Goal: Task Accomplishment & Management: Manage account settings

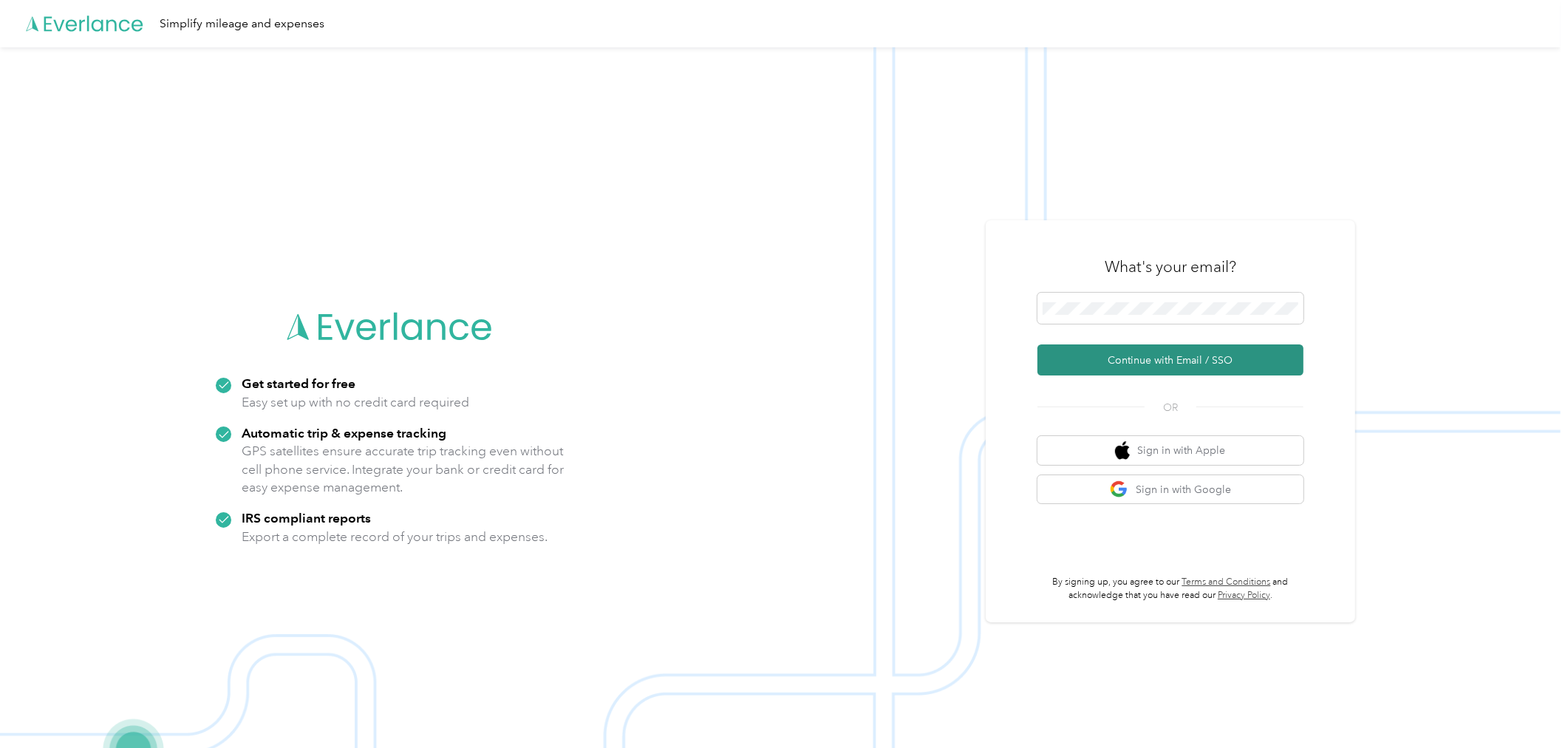
click at [1142, 359] on button "Continue with Email / SSO" at bounding box center [1170, 359] width 266 height 31
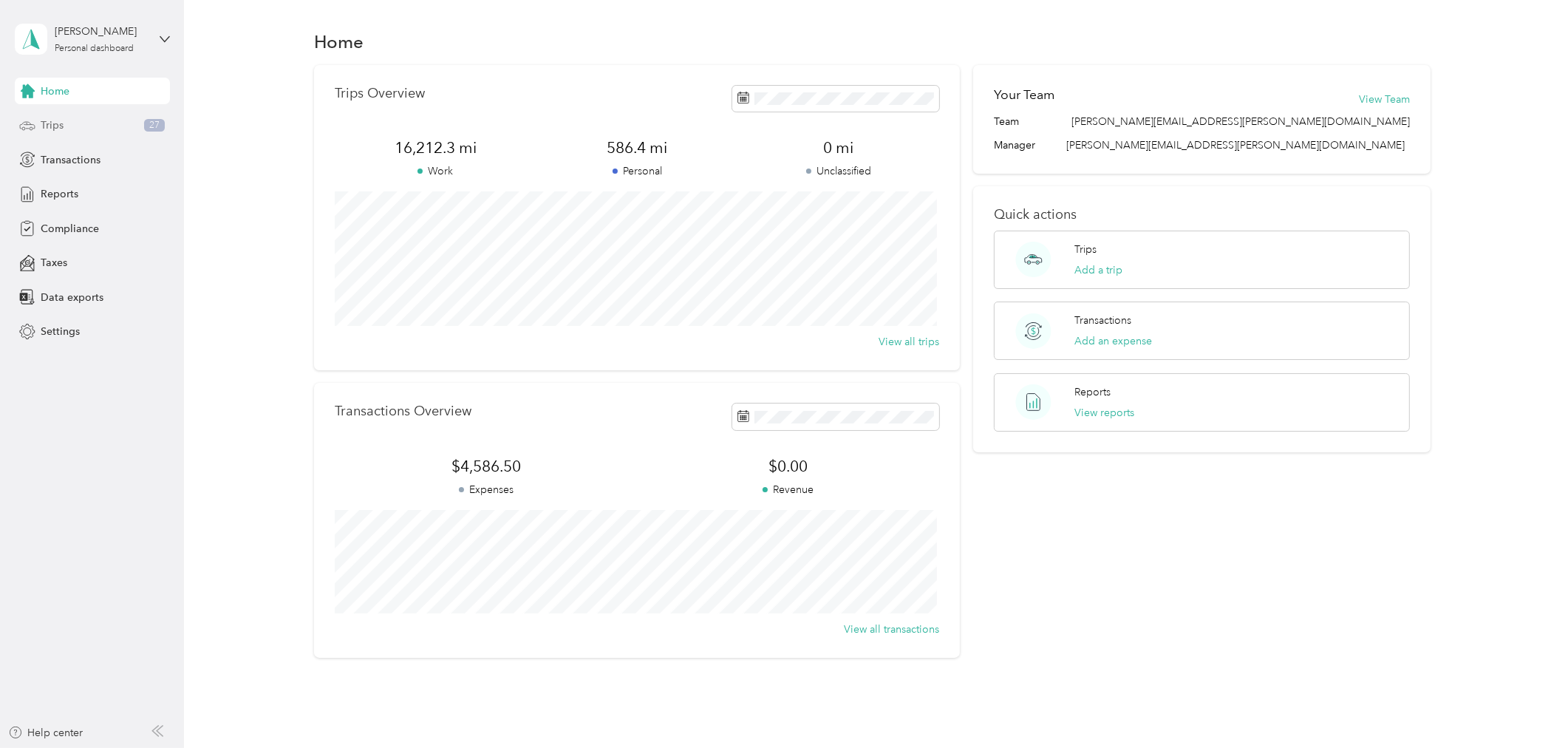
click at [77, 127] on div "Trips 27" at bounding box center [92, 125] width 155 height 26
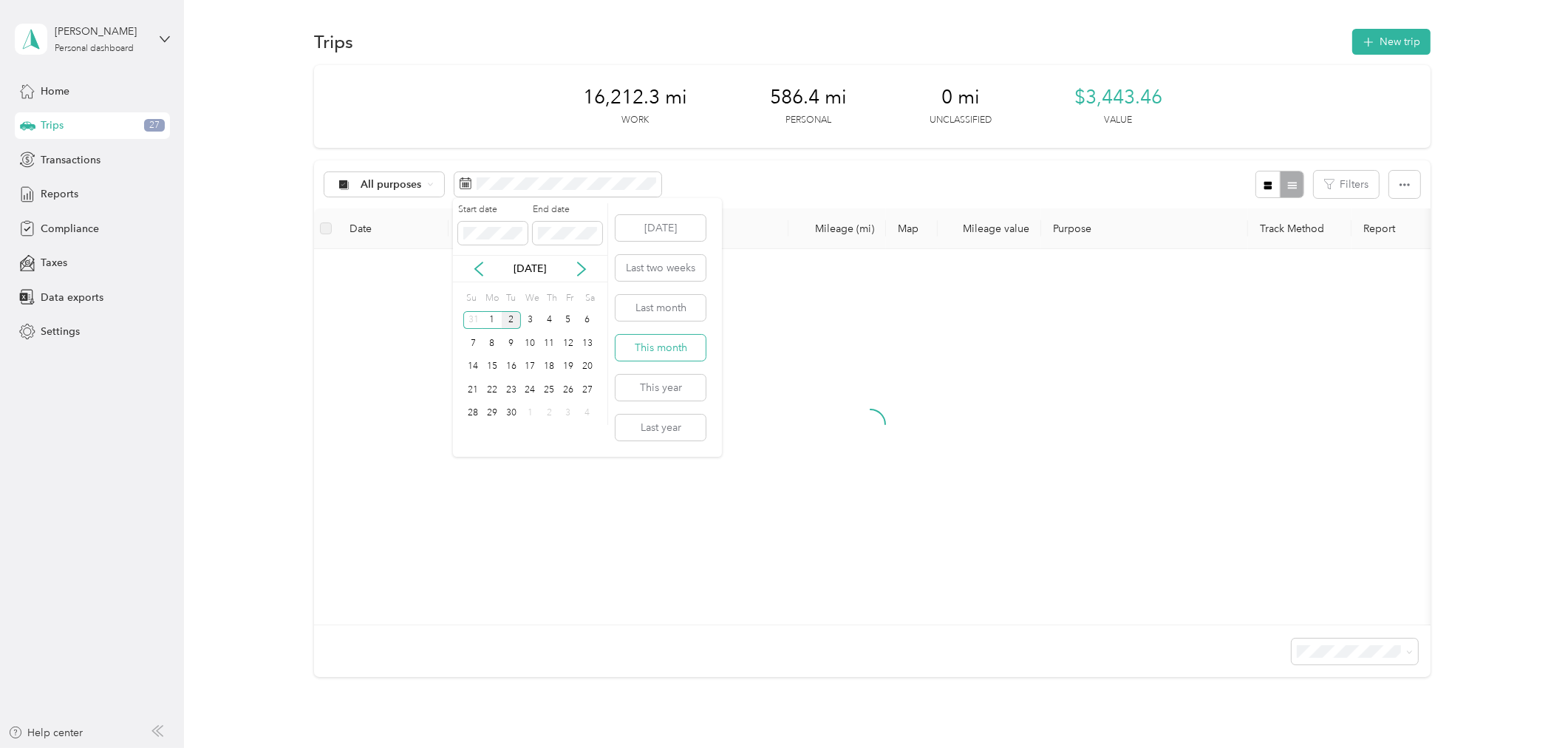
click at [668, 344] on button "This month" at bounding box center [660, 348] width 90 height 25
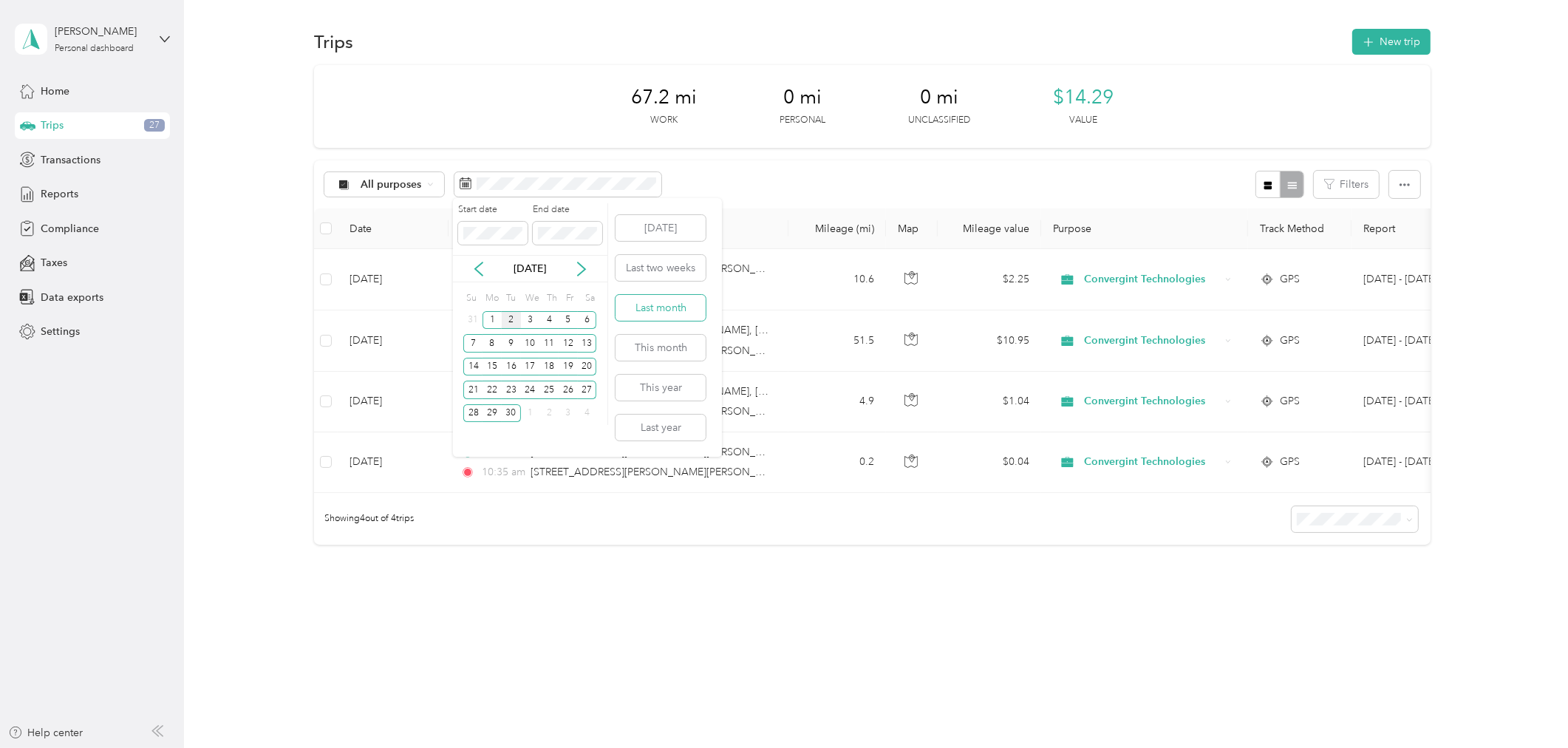
click at [669, 308] on button "Last month" at bounding box center [660, 308] width 90 height 25
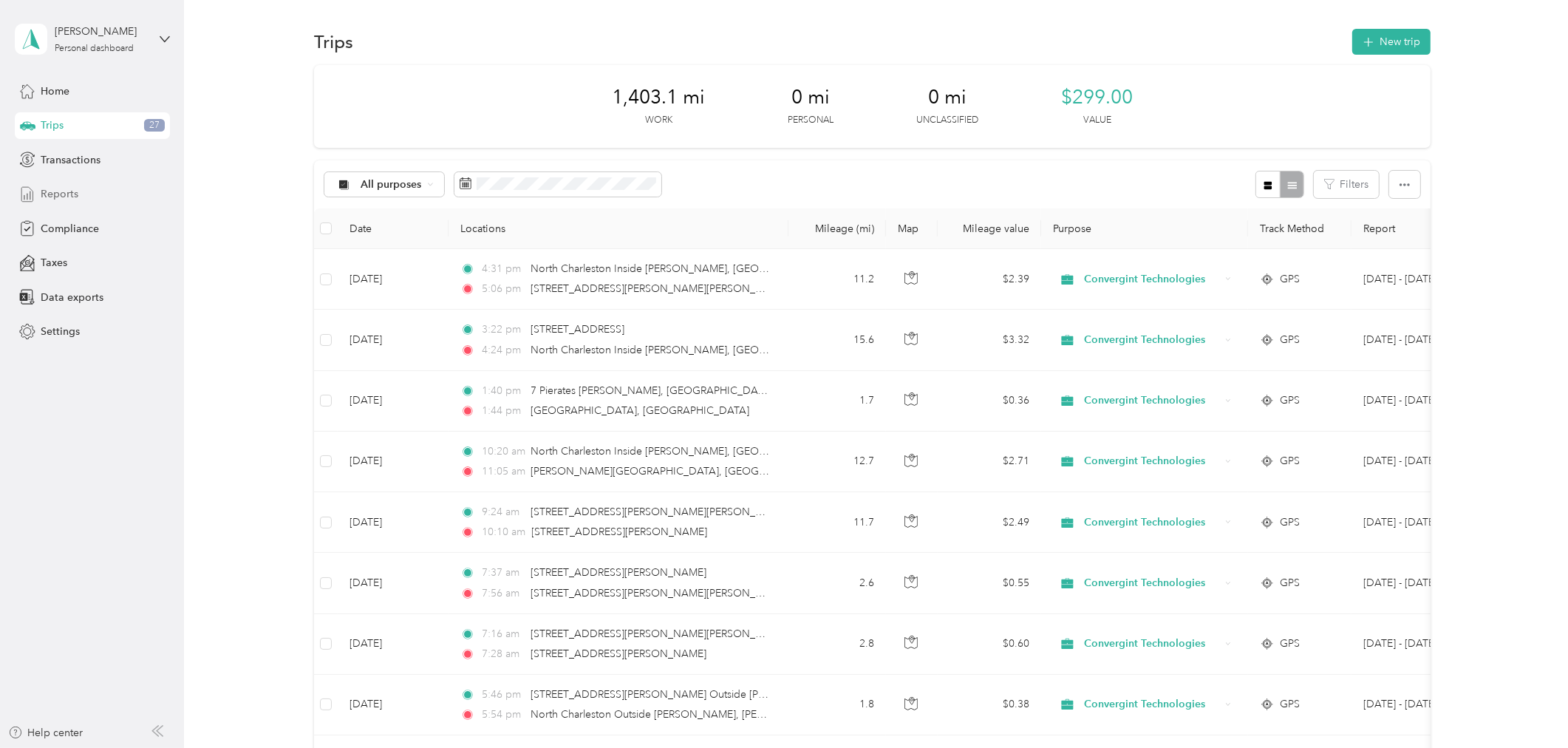
click at [70, 190] on span "Reports" at bounding box center [59, 194] width 37 height 15
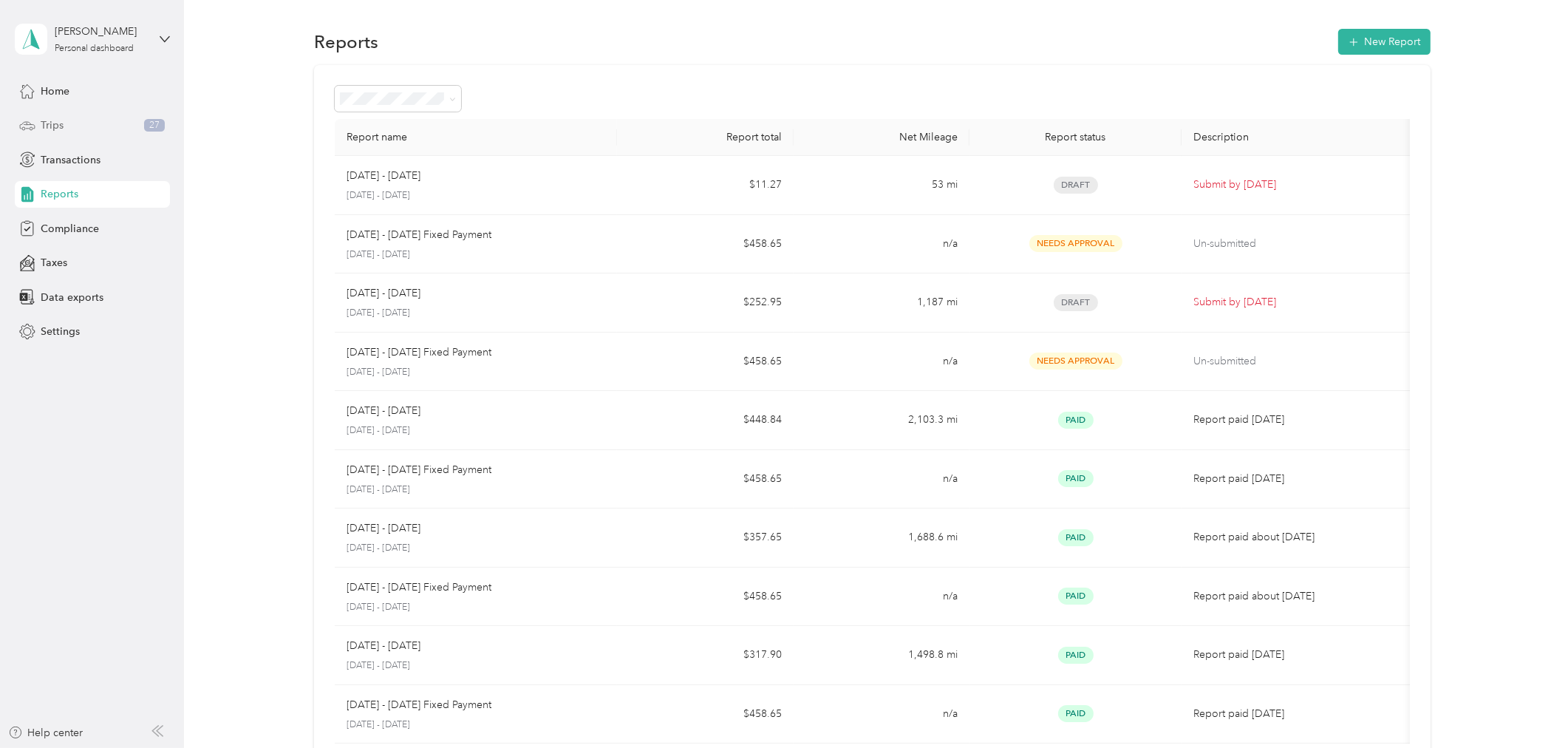
click at [76, 127] on div "Trips 27" at bounding box center [92, 125] width 155 height 26
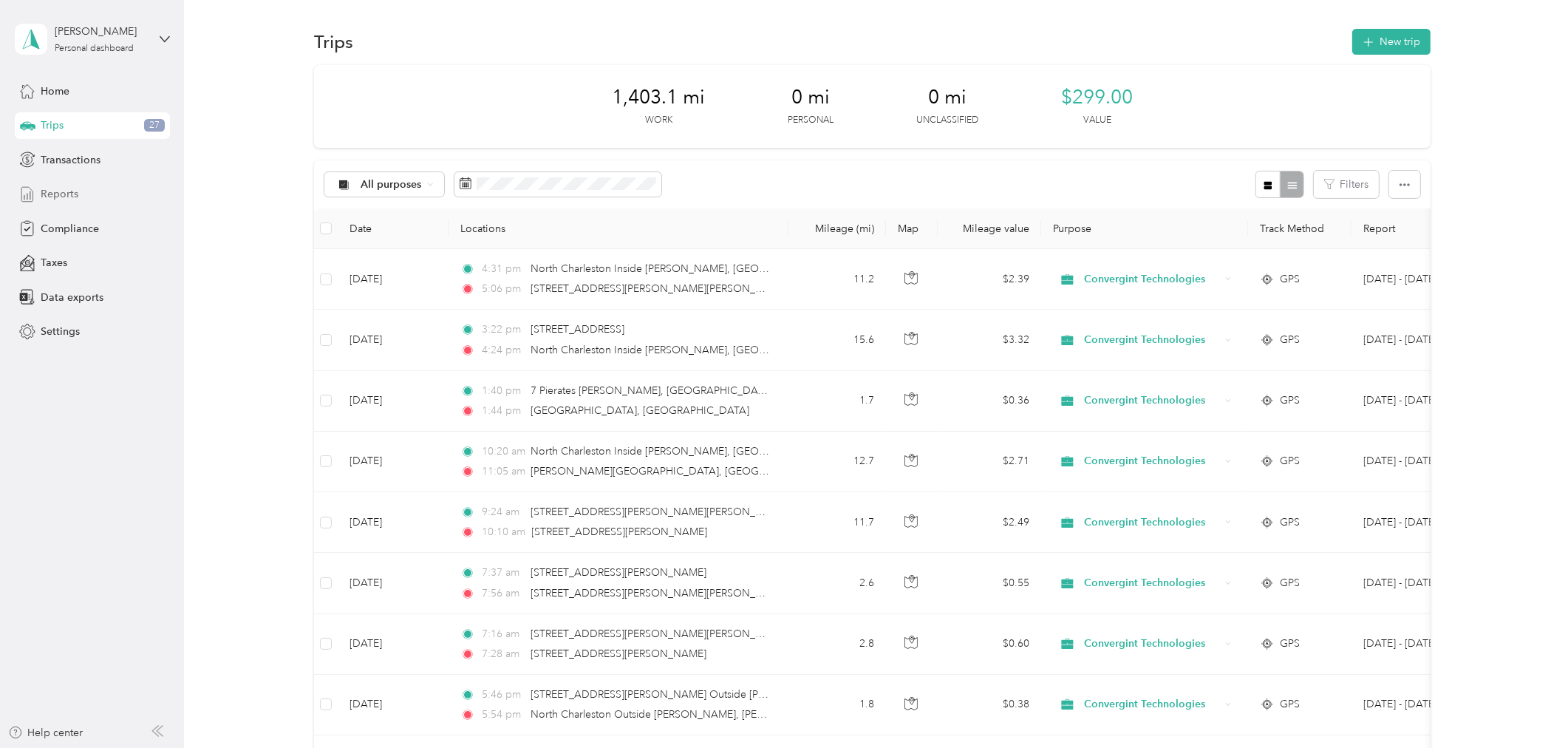
click at [80, 190] on div "Reports" at bounding box center [92, 194] width 155 height 26
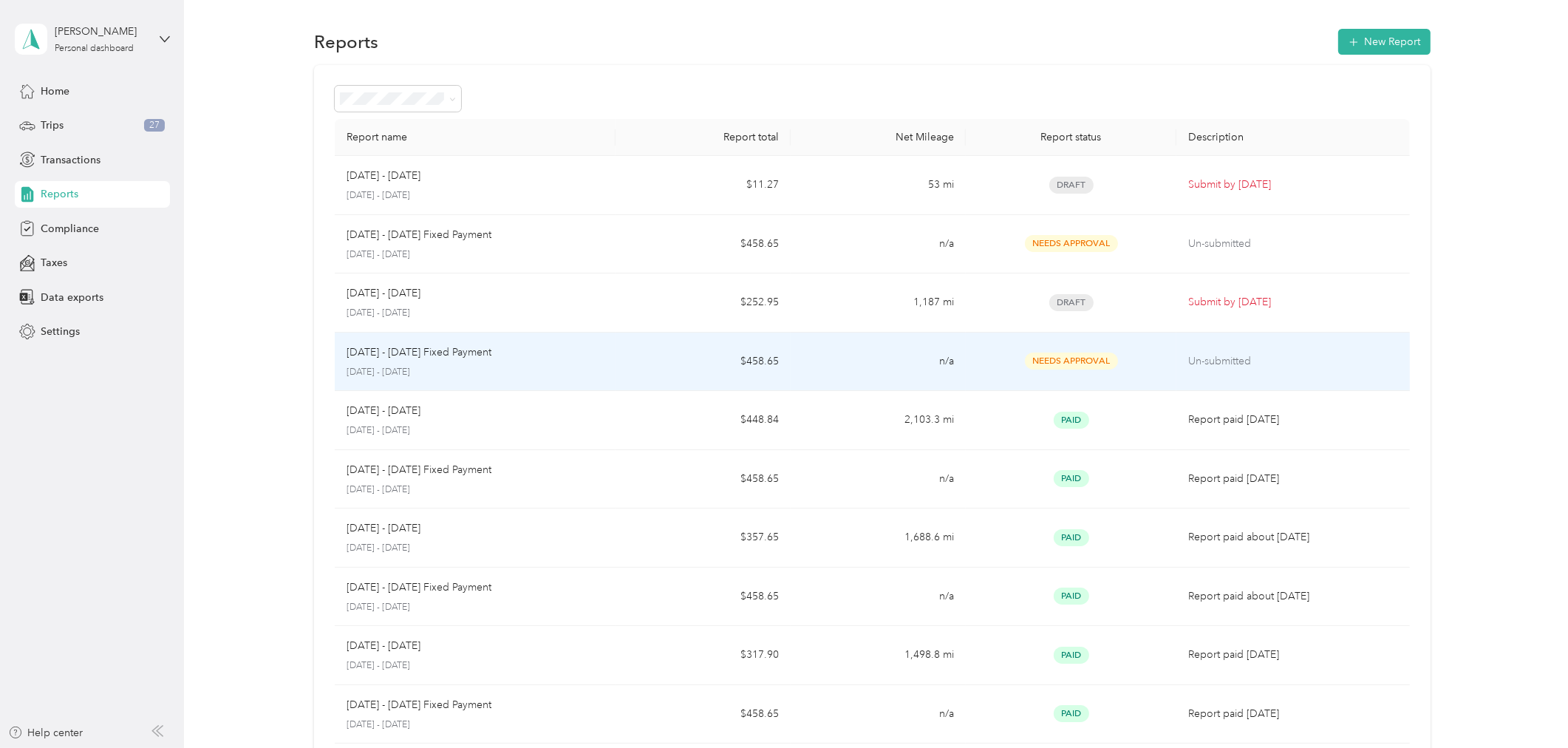
click at [639, 358] on td "$458.65" at bounding box center [703, 361] width 175 height 59
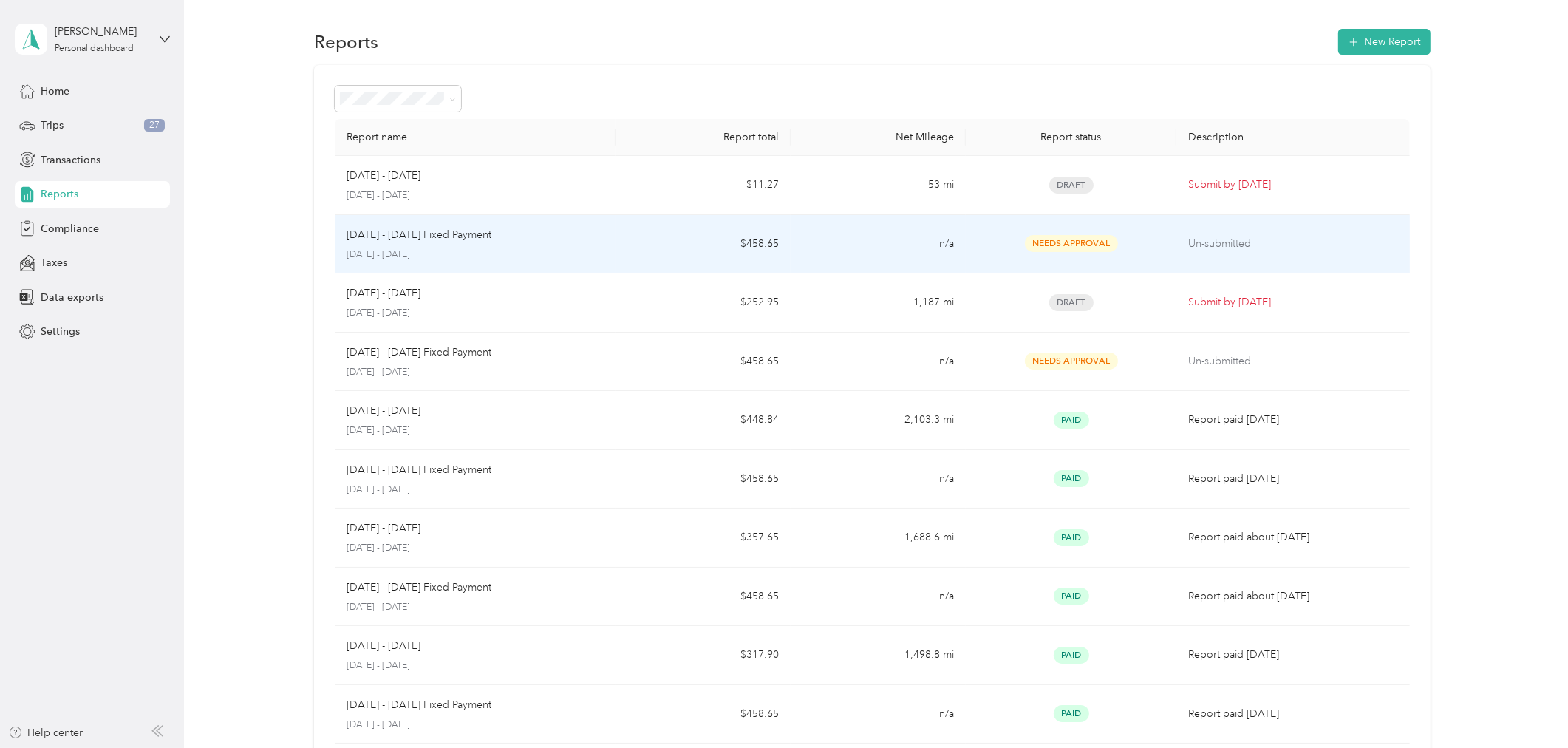
click at [499, 241] on div "[DATE] - [DATE] Fixed Payment" at bounding box center [475, 235] width 258 height 16
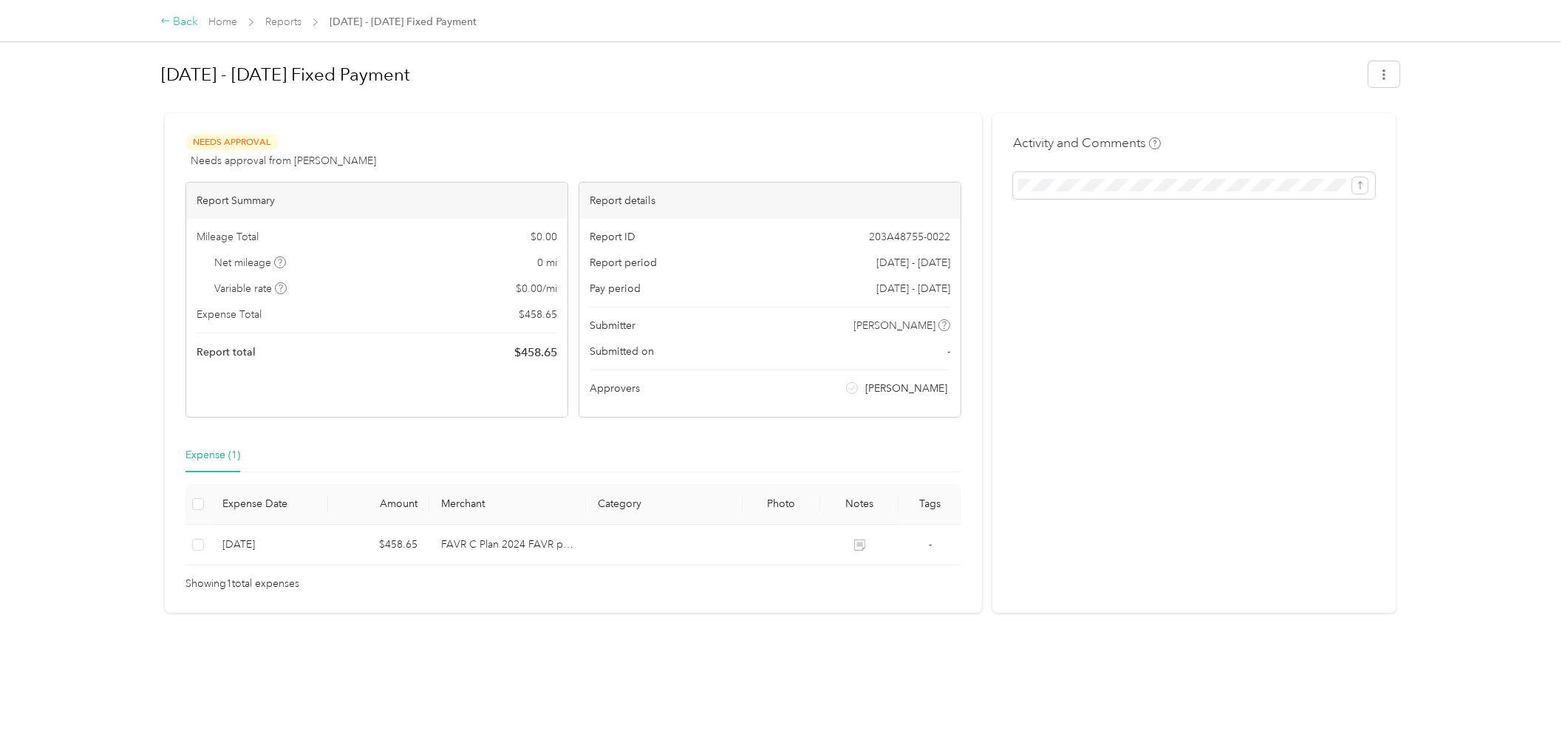
click at [183, 21] on div "Back" at bounding box center [179, 22] width 38 height 17
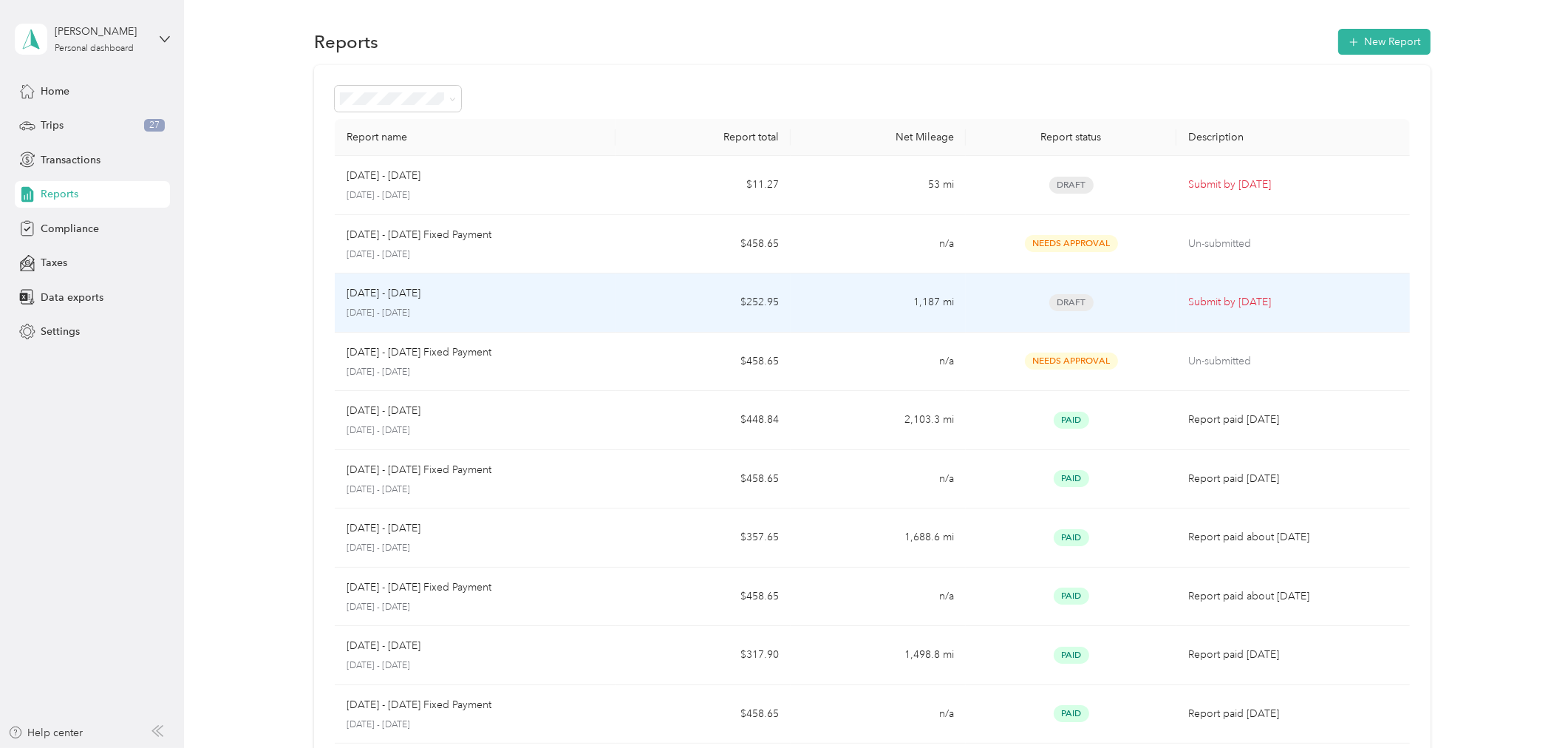
click at [612, 300] on td "[DATE] - [DATE] [DATE] - [DATE]" at bounding box center [475, 302] width 280 height 59
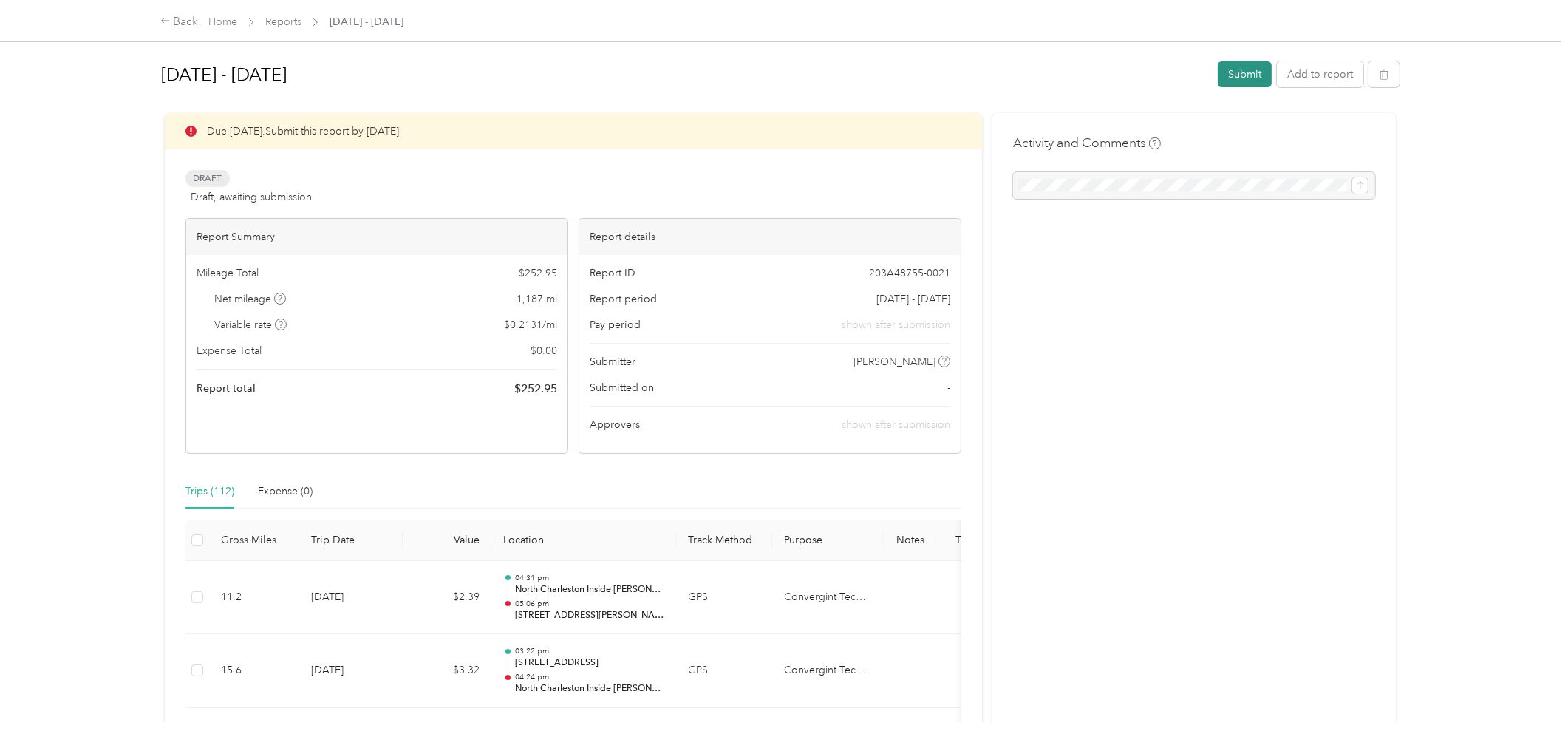
click at [1238, 71] on button "Submit" at bounding box center [1244, 74] width 54 height 25
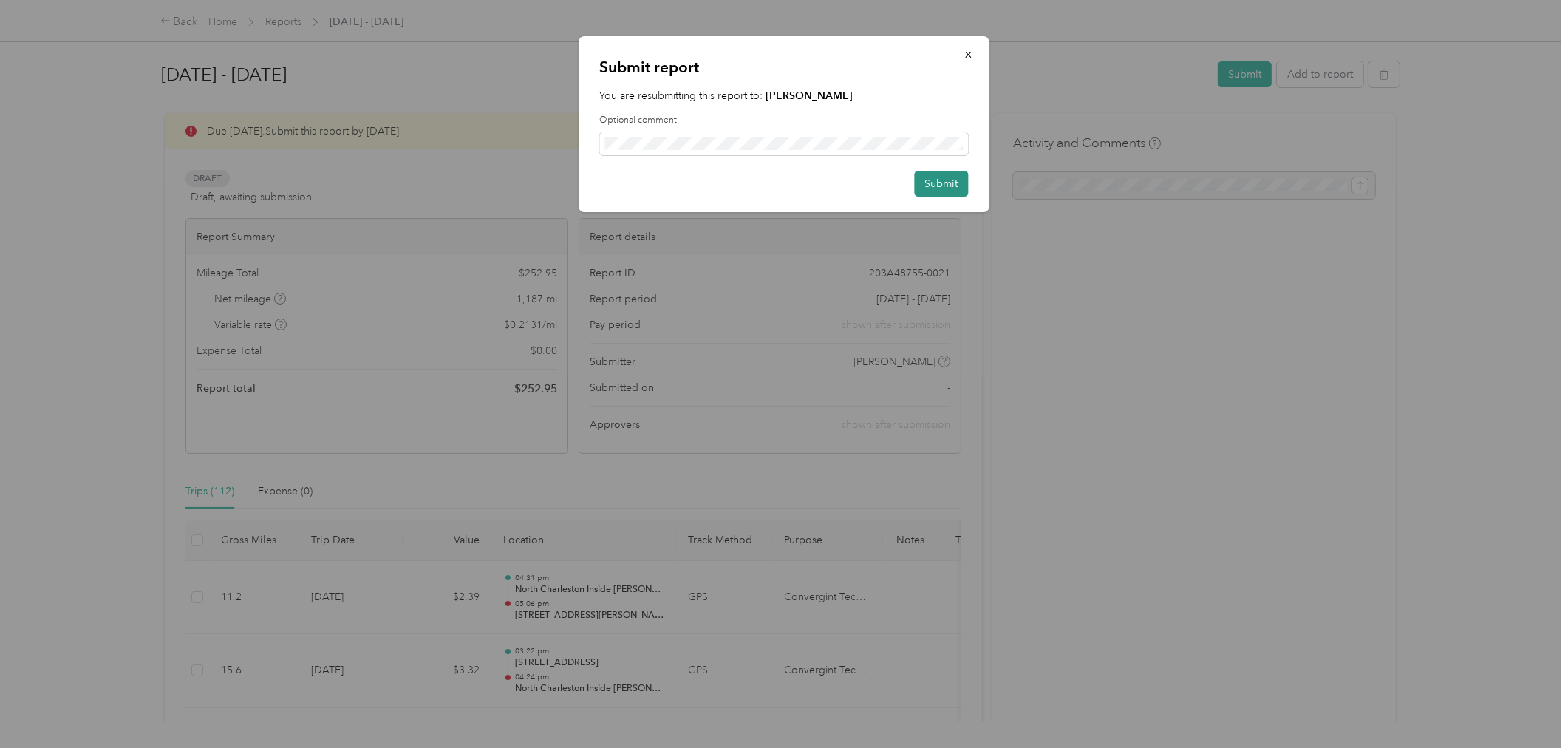
click at [931, 183] on button "Submit" at bounding box center [941, 184] width 54 height 25
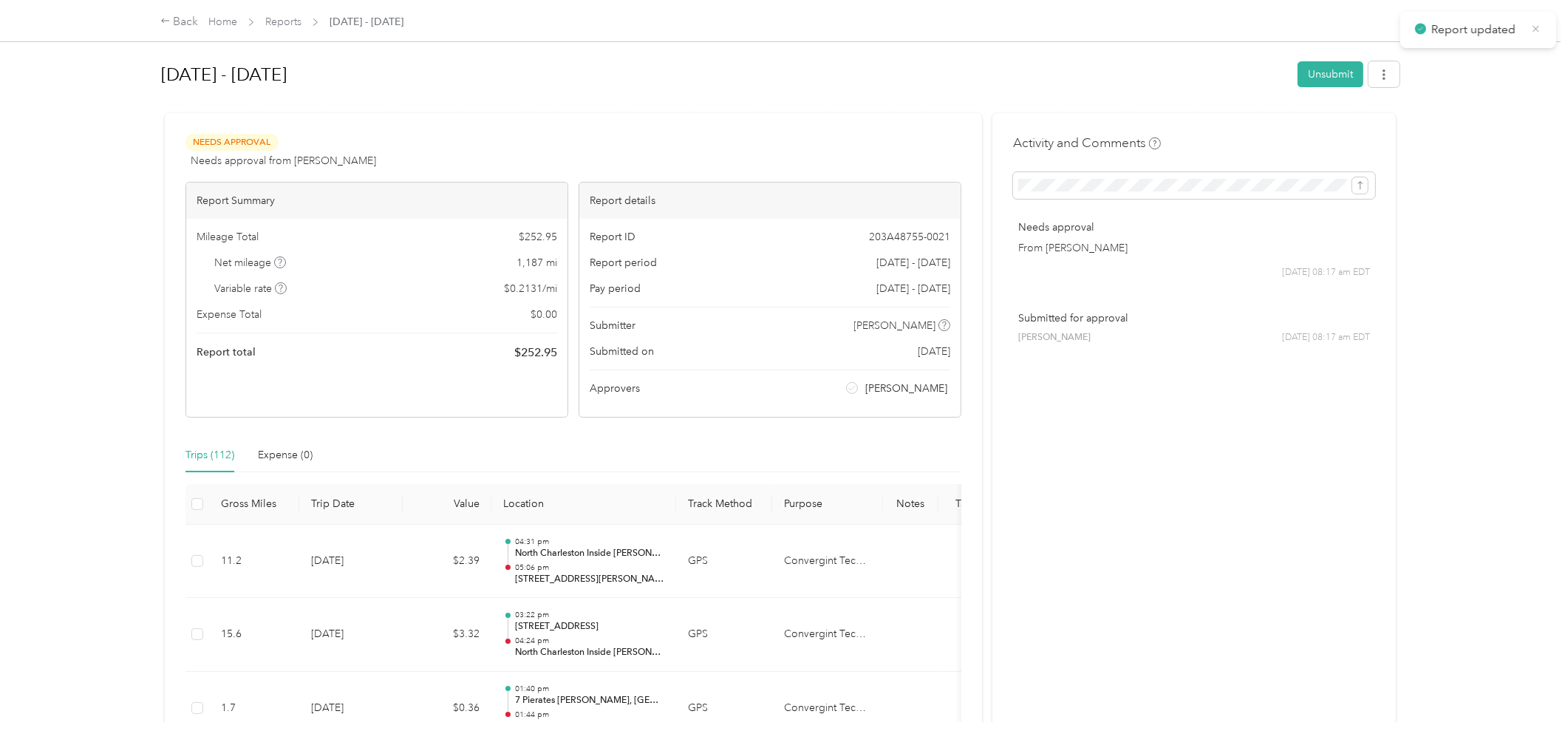
click at [1534, 29] on icon at bounding box center [1535, 28] width 6 height 6
click at [187, 20] on div "Back" at bounding box center [179, 22] width 38 height 17
